Goal: Task Accomplishment & Management: Complete application form

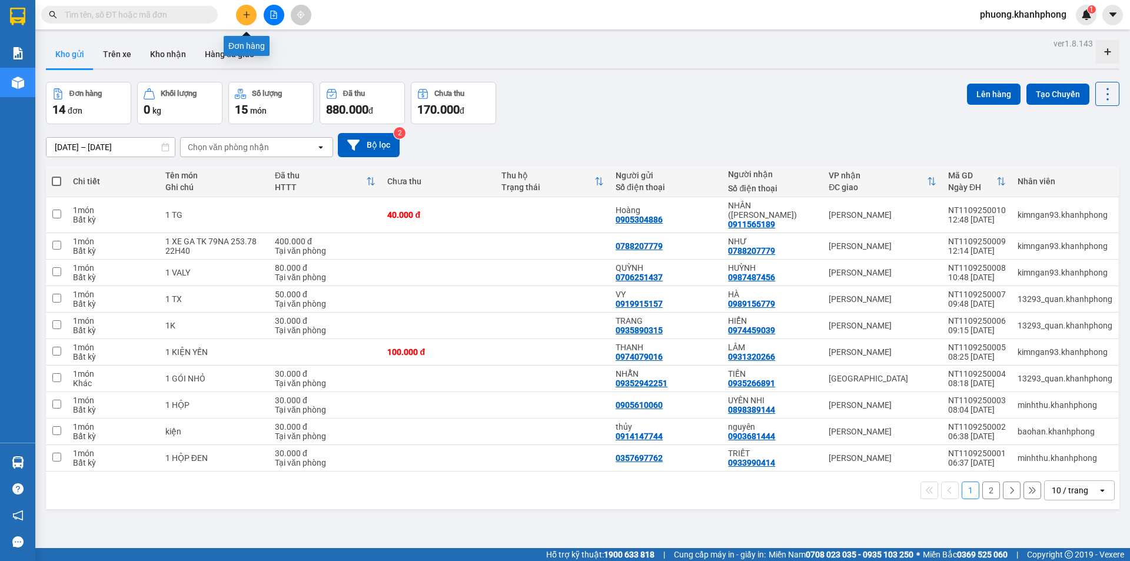
click at [249, 16] on icon "plus" at bounding box center [246, 15] width 8 height 8
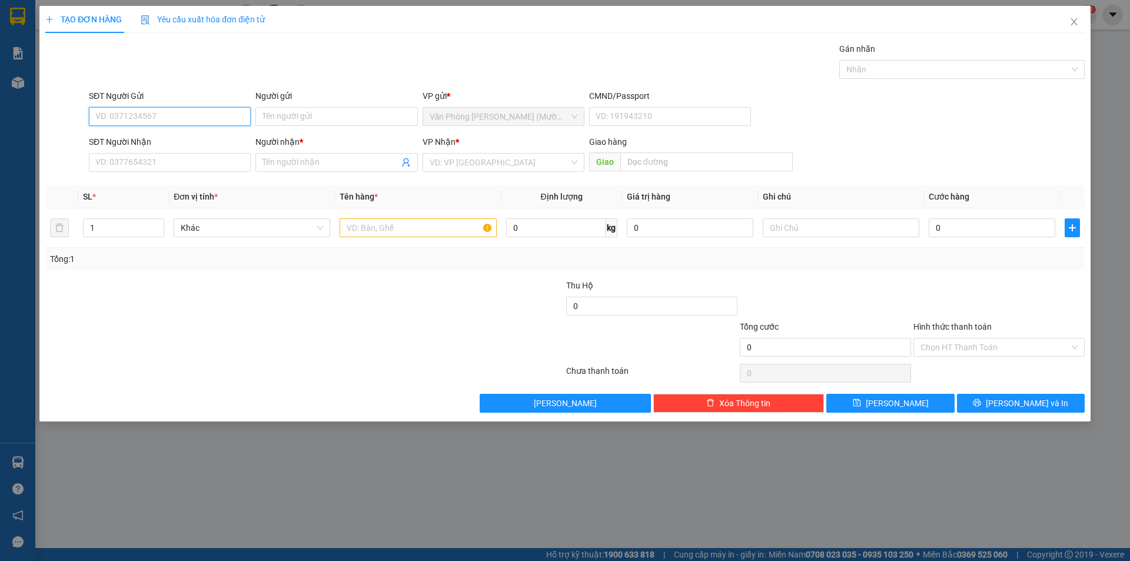
click at [154, 119] on input "SĐT Người Gửi" at bounding box center [170, 116] width 162 height 19
type input "0984430492"
click at [173, 148] on div "0984430492 - [PERSON_NAME]" at bounding box center [170, 140] width 162 height 19
type input "C HỒNG"
type input "0984430492"
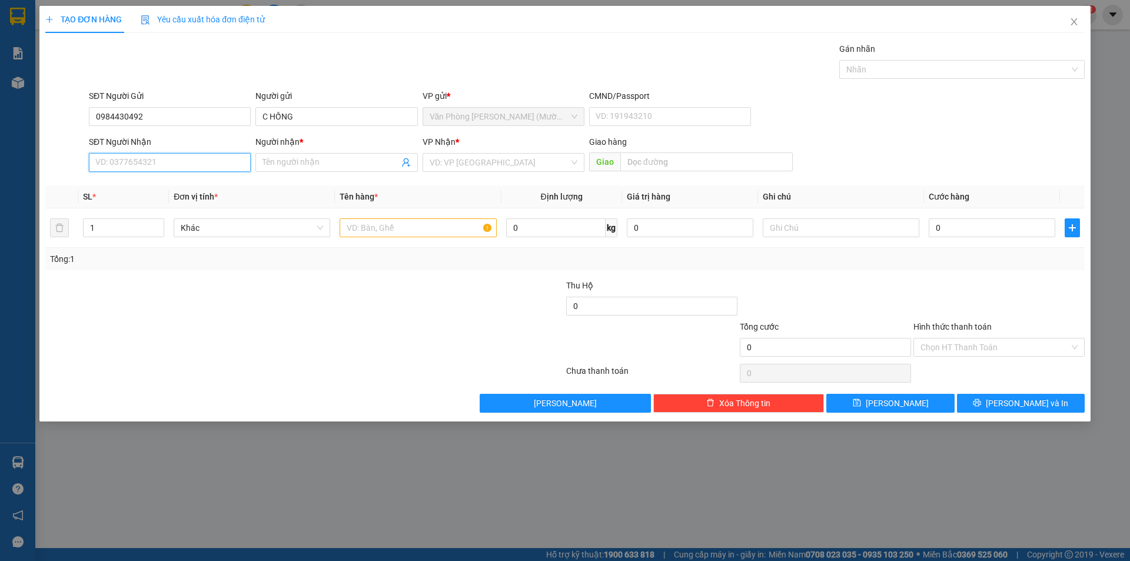
click at [173, 161] on input "SĐT Người Nhận" at bounding box center [170, 162] width 162 height 19
click at [169, 198] on div "0908299467 - [PERSON_NAME]" at bounding box center [170, 204] width 162 height 19
type input "0908299467"
type input "THẾ HÙNG"
click at [408, 224] on input "text" at bounding box center [417, 227] width 156 height 19
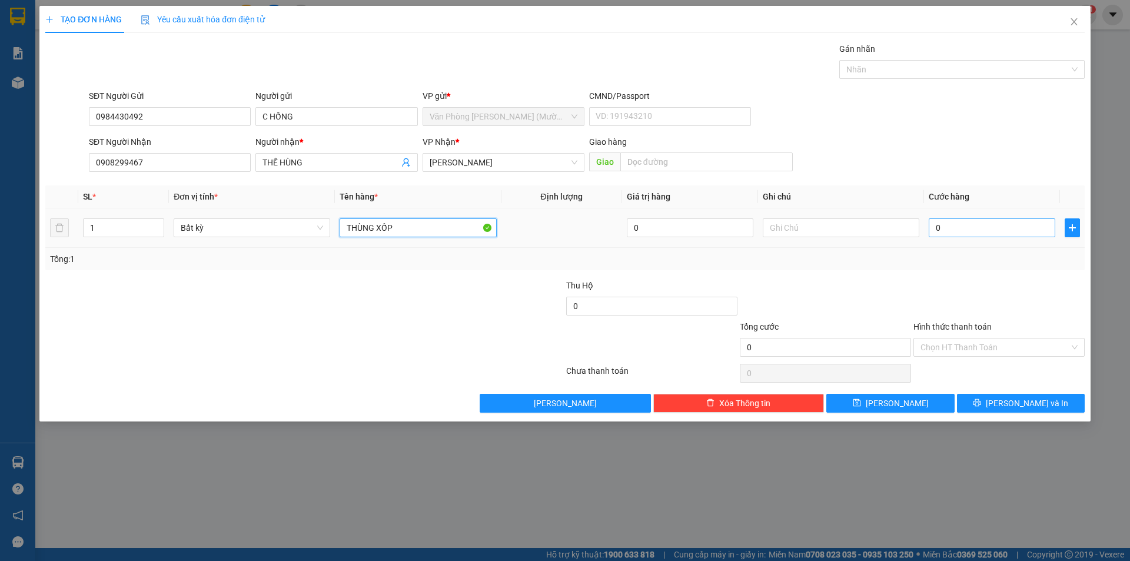
type input "THÙNG XỐP"
click at [971, 226] on input "0" at bounding box center [991, 227] width 126 height 19
type input "3"
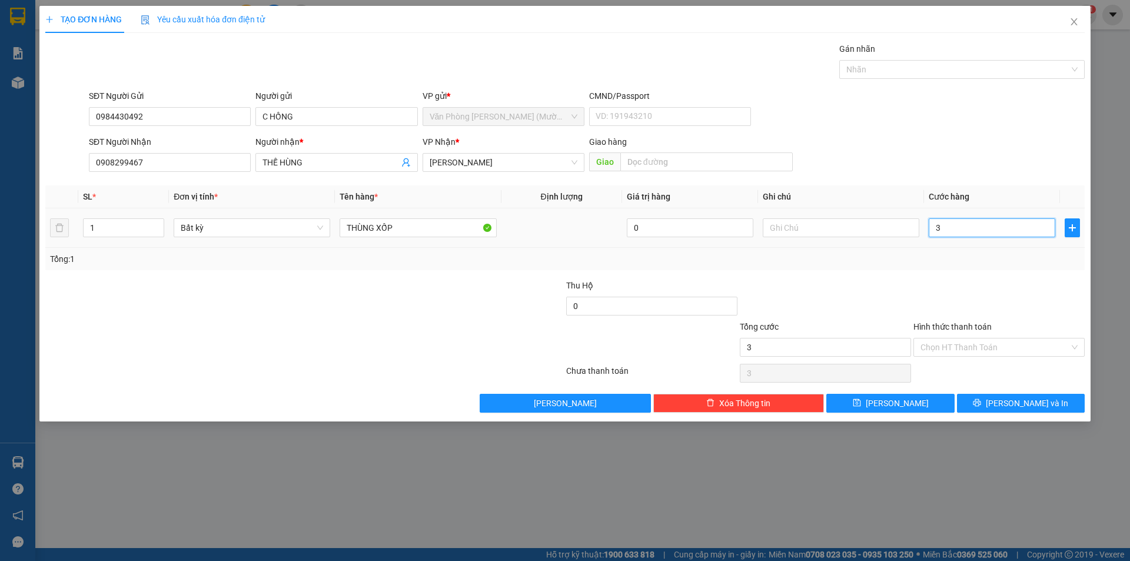
type input "30"
type input "30.000"
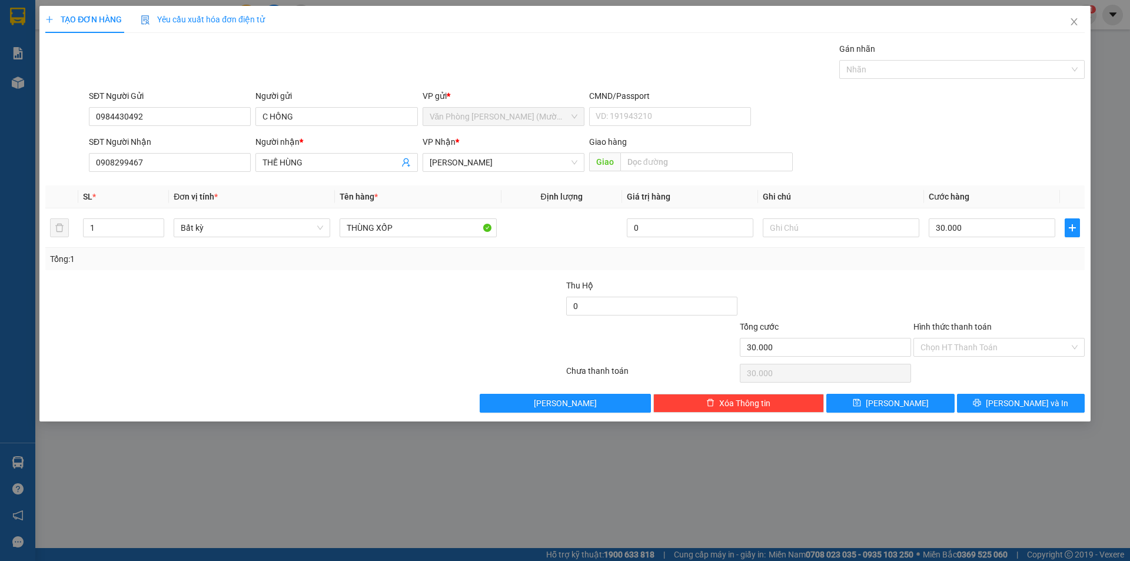
click at [973, 254] on div "Tổng: 1" at bounding box center [564, 258] width 1029 height 13
click at [965, 352] on input "Hình thức thanh toán" at bounding box center [994, 347] width 149 height 18
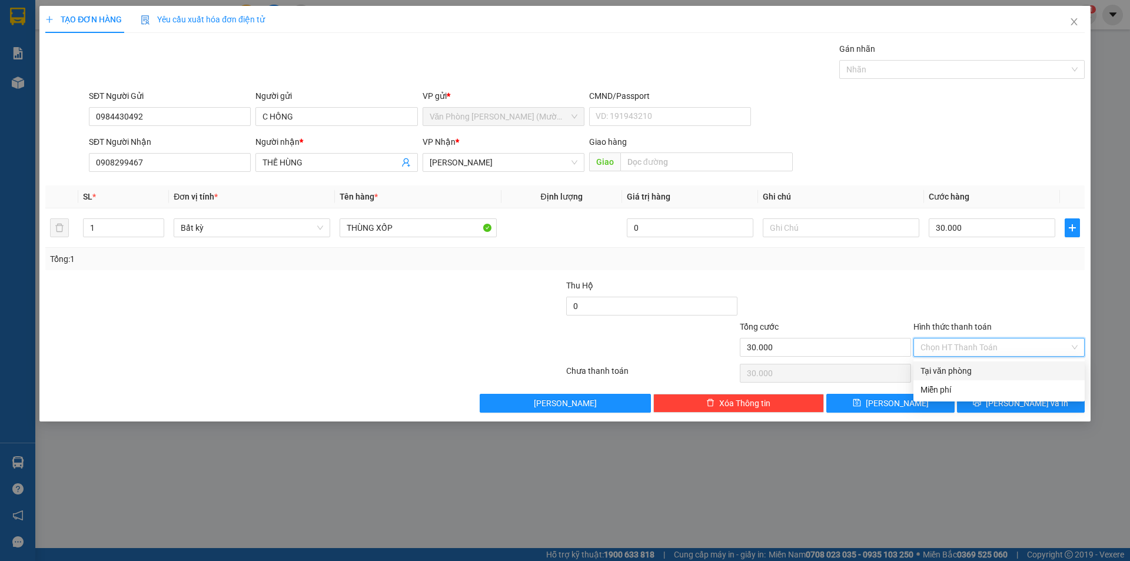
click at [953, 374] on div "Tại văn phòng" at bounding box center [998, 370] width 157 height 13
type input "0"
click at [1010, 403] on span "[PERSON_NAME] và In" at bounding box center [1026, 403] width 82 height 13
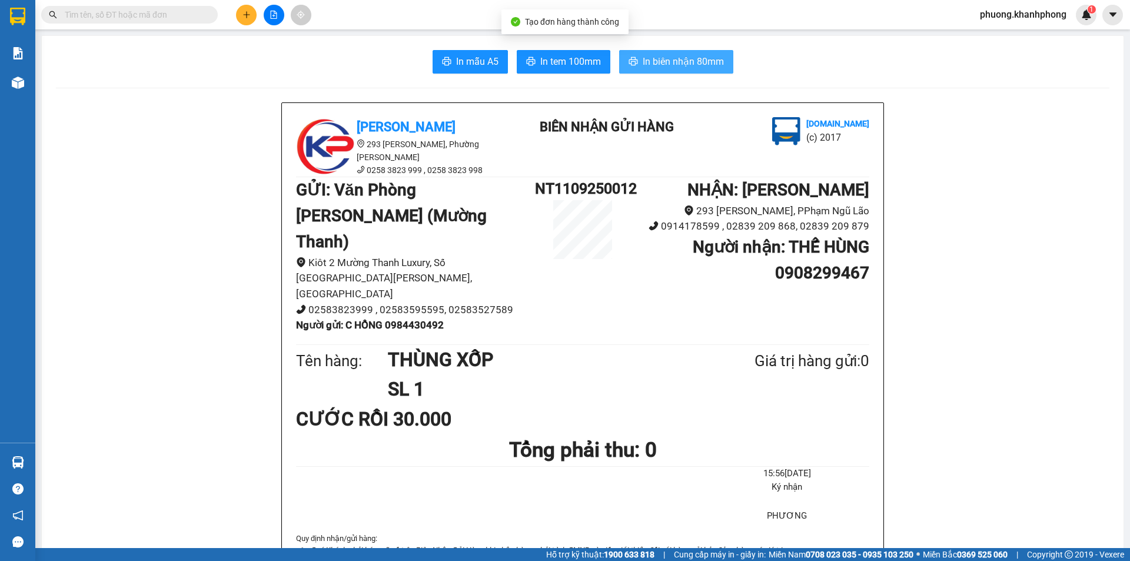
click at [696, 62] on span "In biên nhận 80mm" at bounding box center [682, 61] width 81 height 15
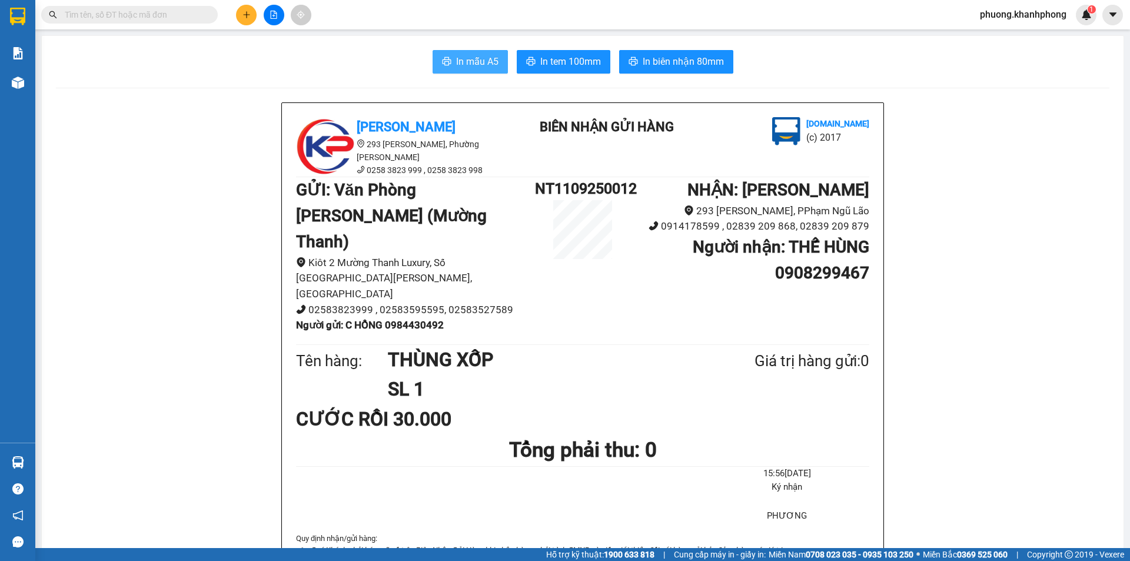
click at [477, 62] on span "In mẫu A5" at bounding box center [477, 61] width 42 height 15
